Goal: Find specific page/section: Find specific page/section

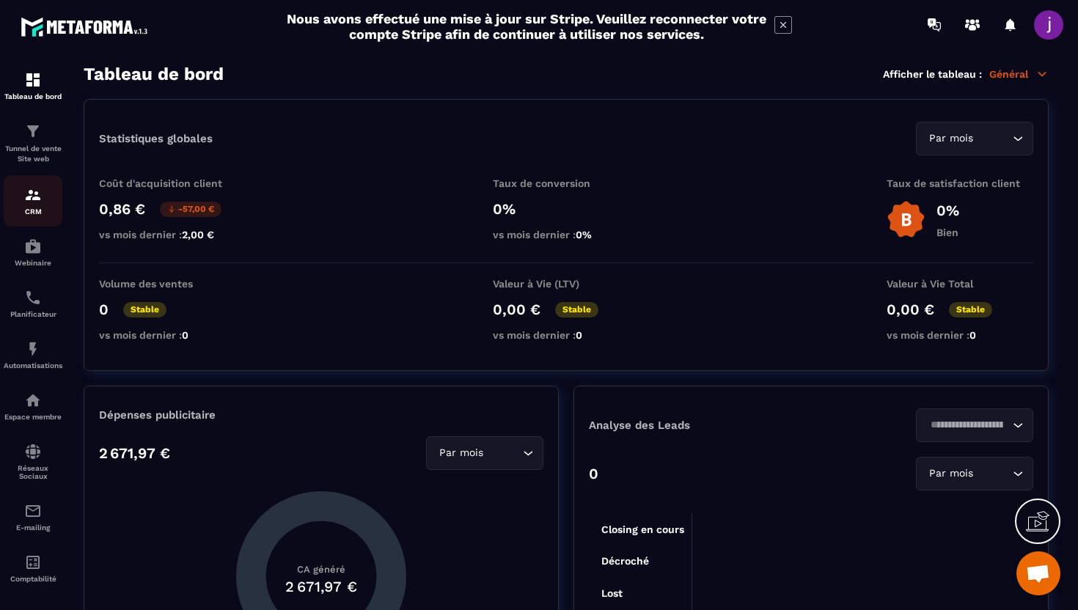
click at [45, 191] on div "CRM" at bounding box center [33, 200] width 59 height 29
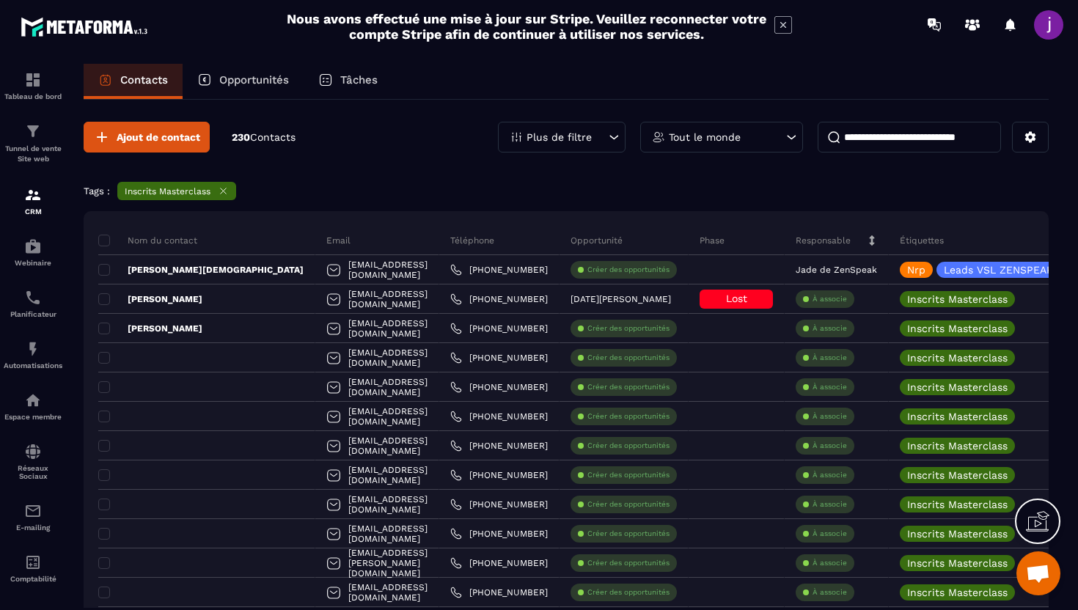
click at [226, 194] on icon at bounding box center [224, 191] width 6 height 6
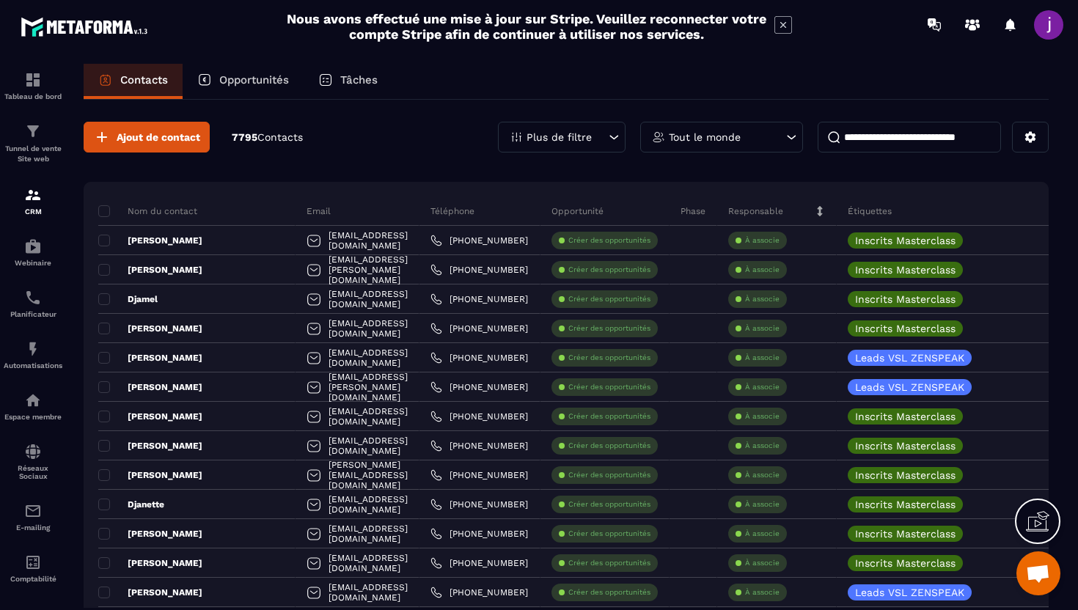
click at [798, 139] on icon at bounding box center [791, 137] width 15 height 15
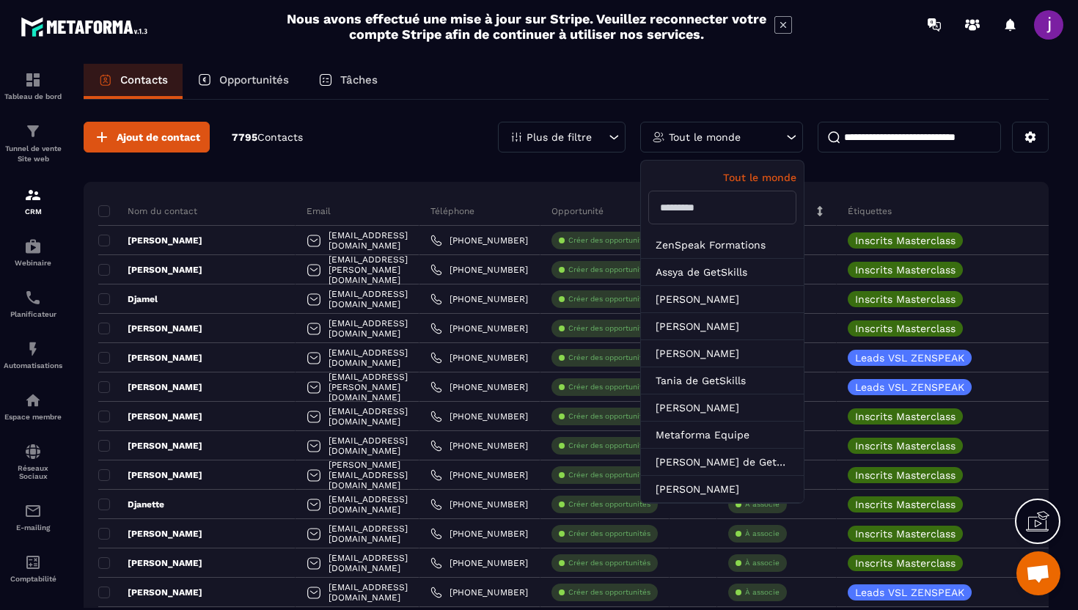
click at [603, 140] on div "Plus de filtre" at bounding box center [562, 137] width 128 height 31
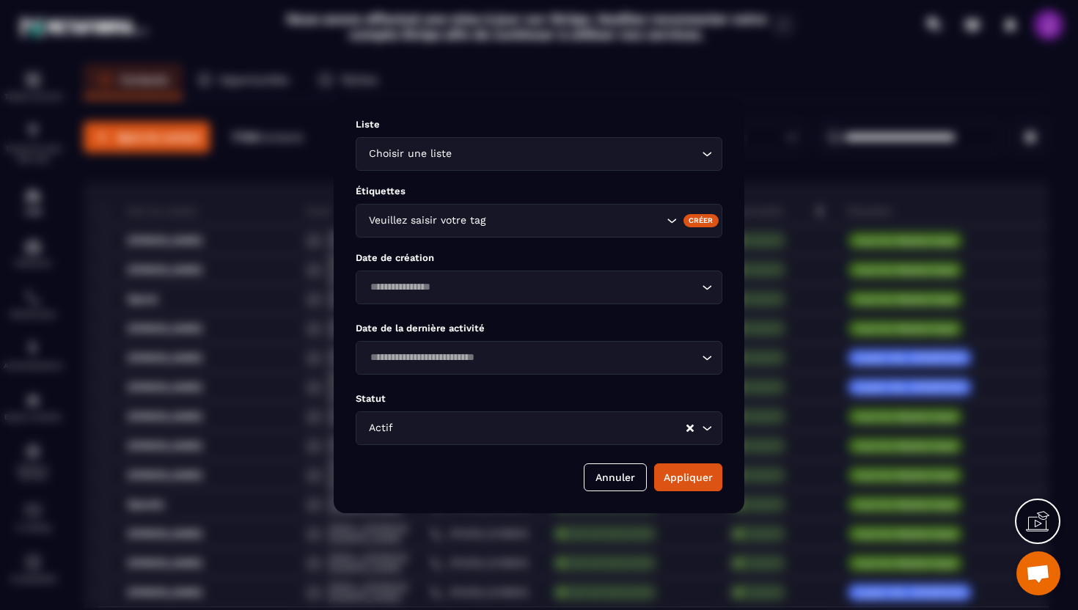
click at [518, 237] on div "Veuillez saisir votre tag" at bounding box center [539, 221] width 367 height 34
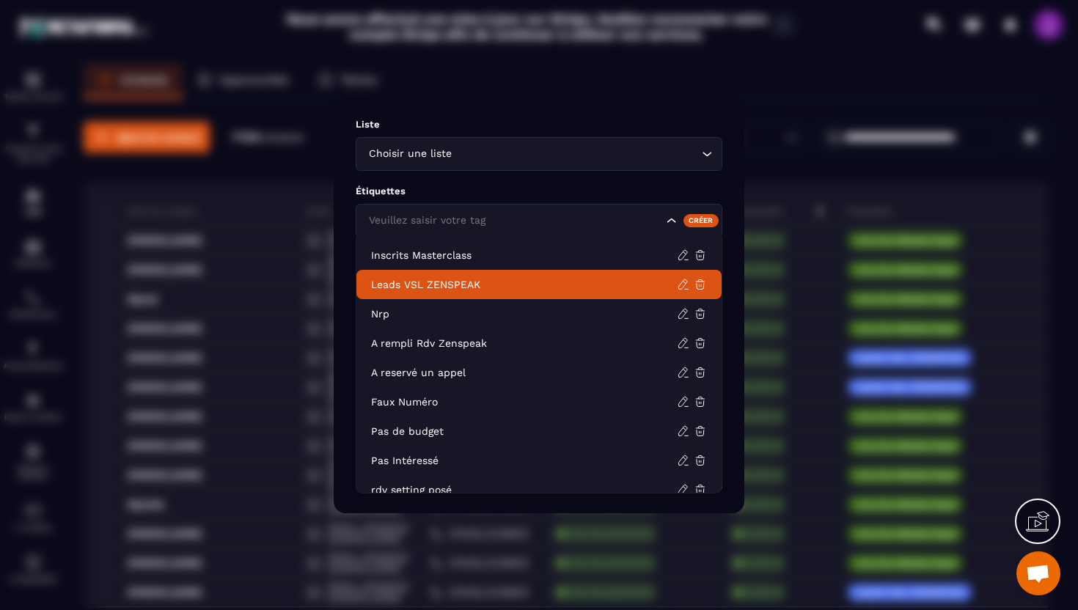
click at [488, 278] on p "Leads VSL ZENSPEAK" at bounding box center [524, 284] width 306 height 15
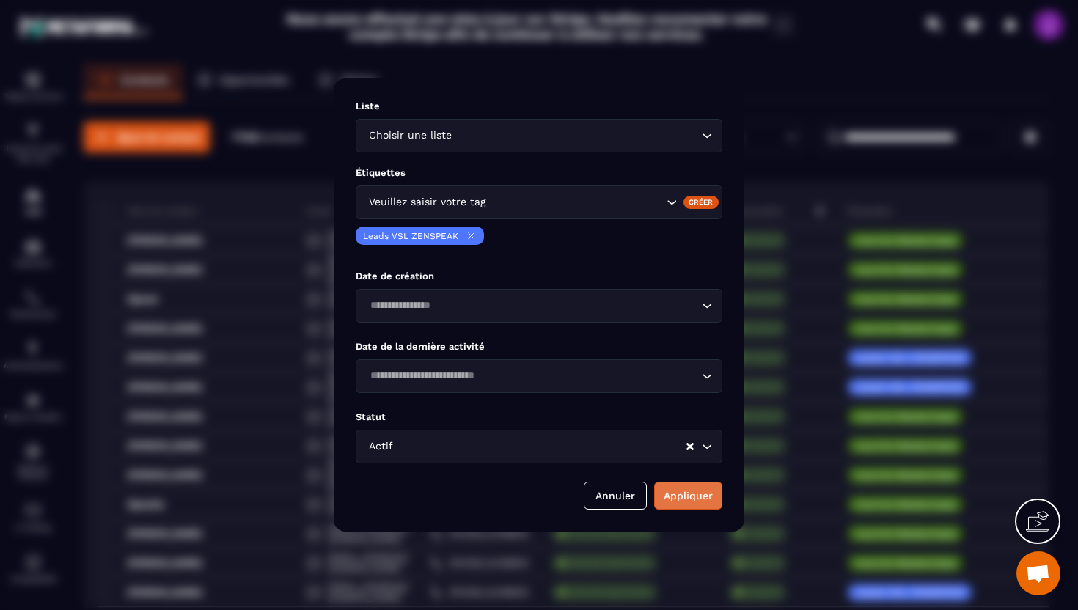
click at [689, 506] on button "Appliquer" at bounding box center [688, 496] width 68 height 28
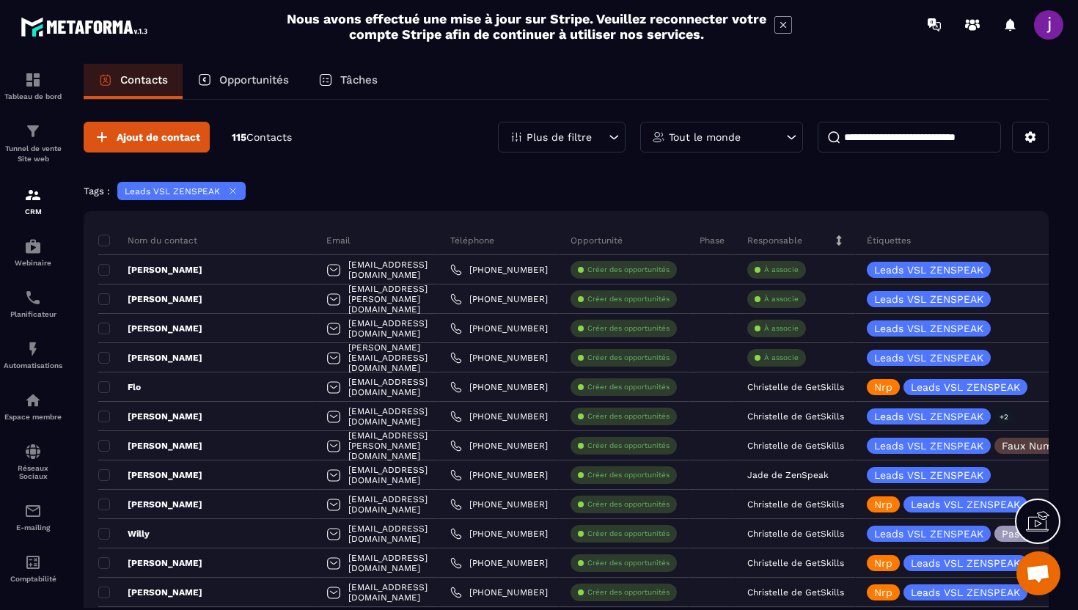
click at [893, 142] on input at bounding box center [909, 137] width 183 height 31
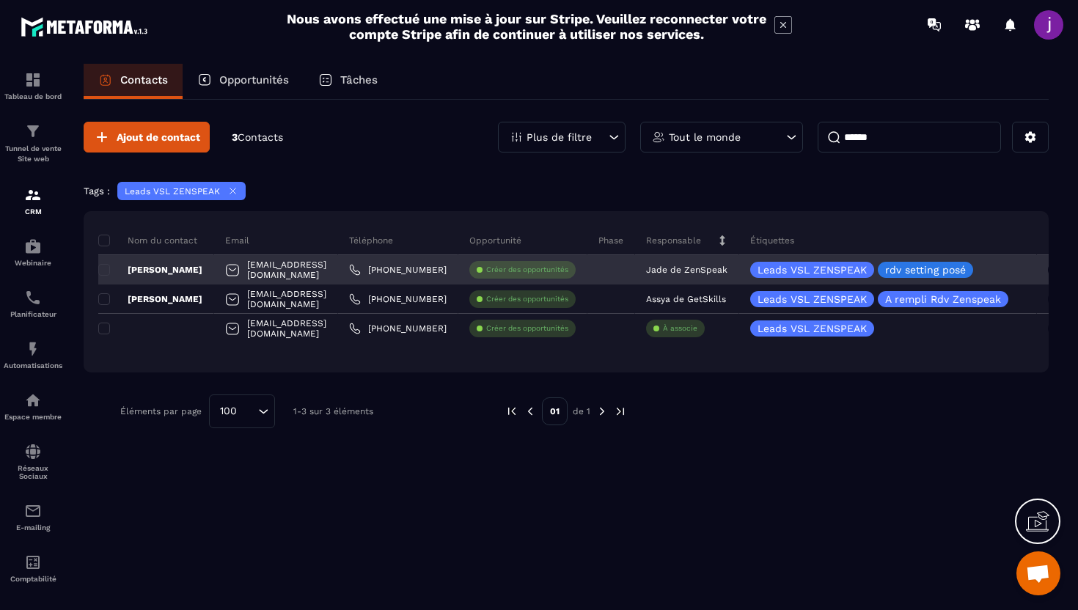
type input "******"
click at [252, 271] on div "[EMAIL_ADDRESS][DOMAIN_NAME]" at bounding box center [276, 269] width 124 height 29
click at [177, 274] on div "[PERSON_NAME]" at bounding box center [156, 269] width 116 height 29
